Goal: Information Seeking & Learning: Learn about a topic

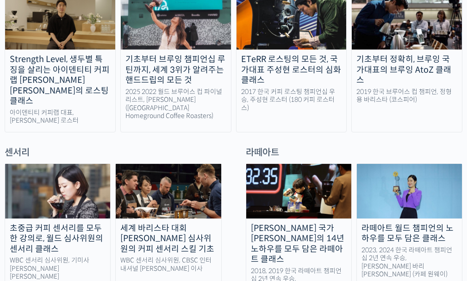
scroll to position [463, 0]
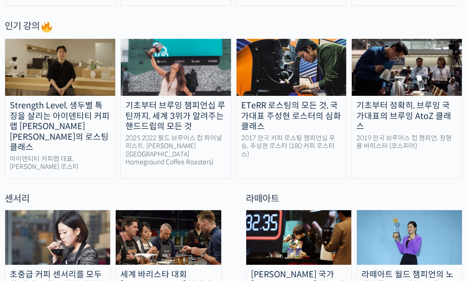
click at [258, 134] on div "2017 한국 커피 로스팅 챔피언십 우승, 주성현 로스터 (180 커피 로스터스)" at bounding box center [291, 146] width 110 height 25
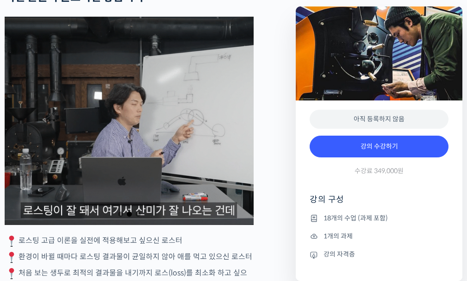
scroll to position [1527, 0]
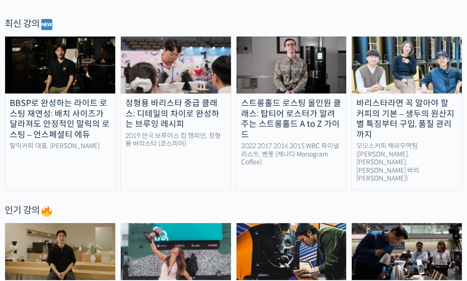
scroll to position [278, 0]
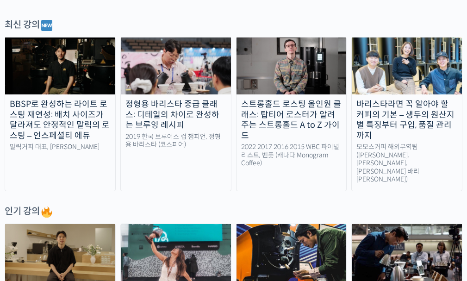
click at [417, 145] on div "모모스커피 해외무역팀 ([PERSON_NAME], [PERSON_NAME], [PERSON_NAME] 바리[PERSON_NAME])" at bounding box center [407, 163] width 110 height 41
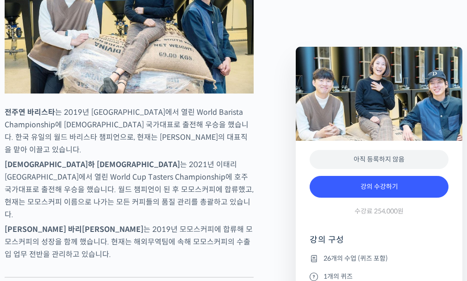
scroll to position [463, 0]
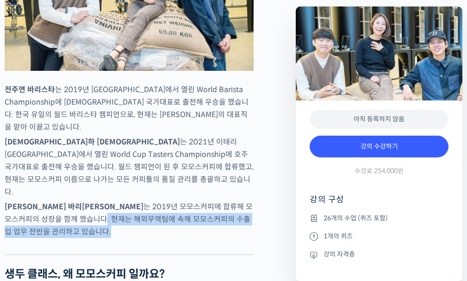
drag, startPoint x: 9, startPoint y: 225, endPoint x: 249, endPoint y: 232, distance: 240.3
click at [249, 232] on p "김한중 바리스타 는 2019년 모모스커피에 합류해 모모스커피의 성장을 함께 했습니다. 현재는 해외무역팀에 속해 모모스커피의 수출입 업무 전반을…" at bounding box center [129, 218] width 249 height 37
click at [247, 233] on p "김한중 바리스타 는 2019년 모모스커피에 합류해 모모스커피의 성장을 함께 했습니다. 현재는 해외무역팀에 속해 모모스커피의 수출입 업무 전반을…" at bounding box center [129, 218] width 249 height 37
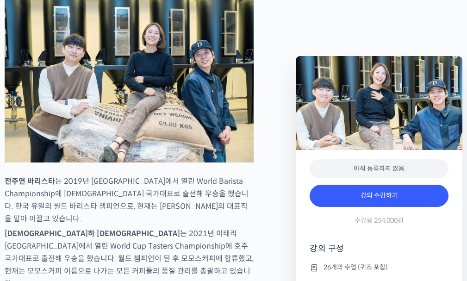
scroll to position [370, 0]
